Goal: Transaction & Acquisition: Purchase product/service

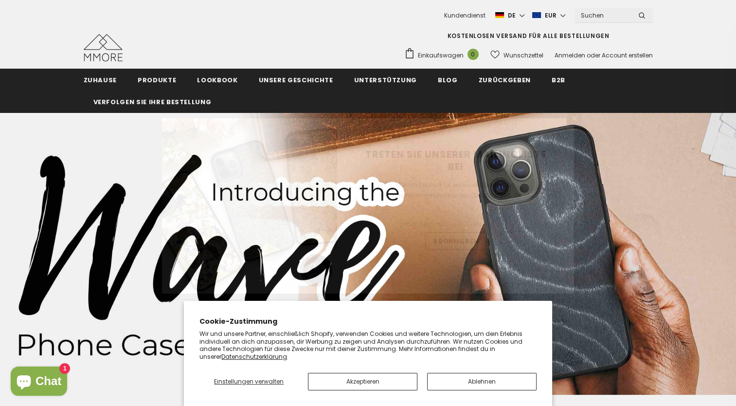
click at [154, 82] on div "Treten Sie unserer Mailingliste bei Melden Sie sich für exklusive Updates an, N…" at bounding box center [368, 203] width 736 height 406
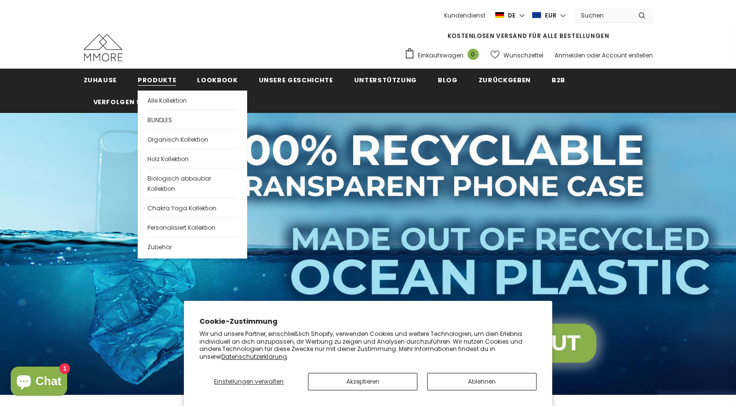
click at [150, 72] on link "Produkte" at bounding box center [157, 80] width 38 height 22
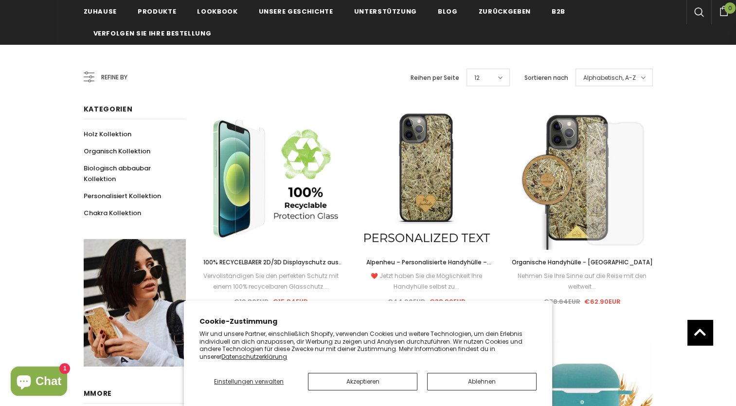
scroll to position [107, 0]
